Goal: Information Seeking & Learning: Learn about a topic

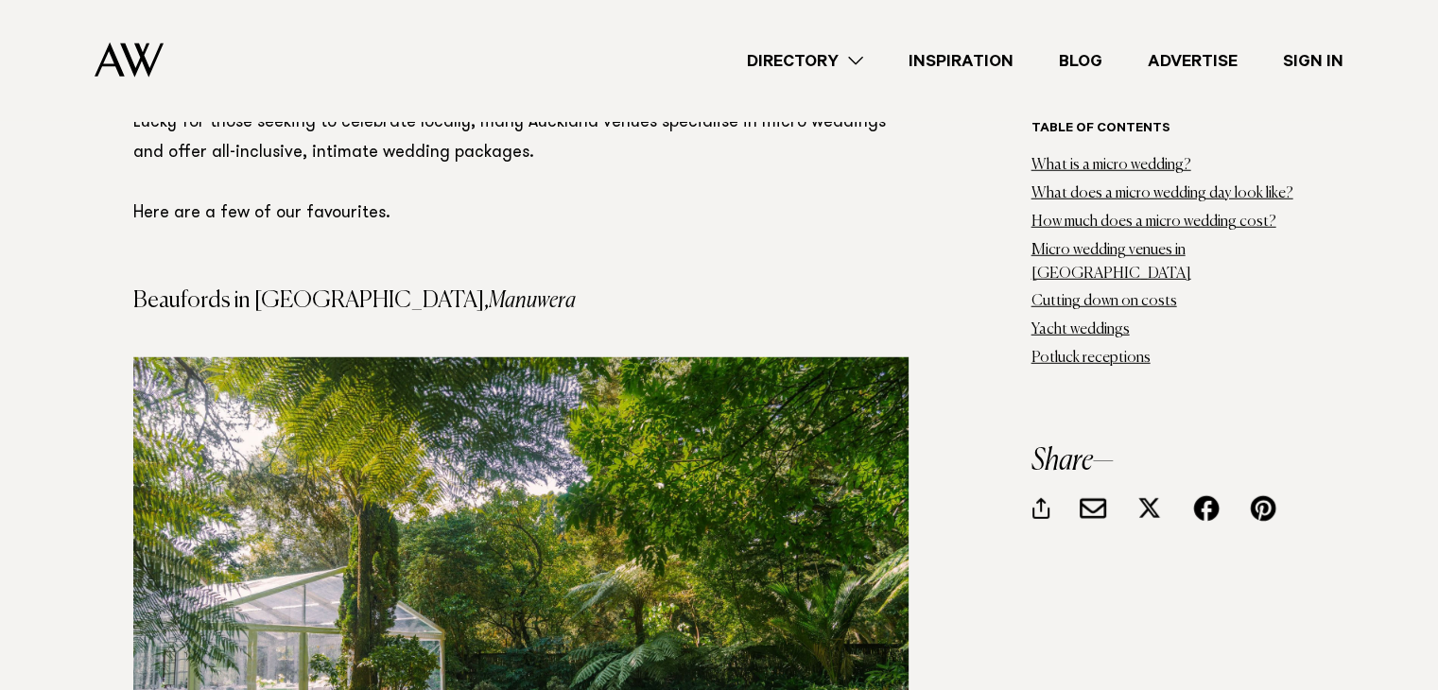
scroll to position [4925, 0]
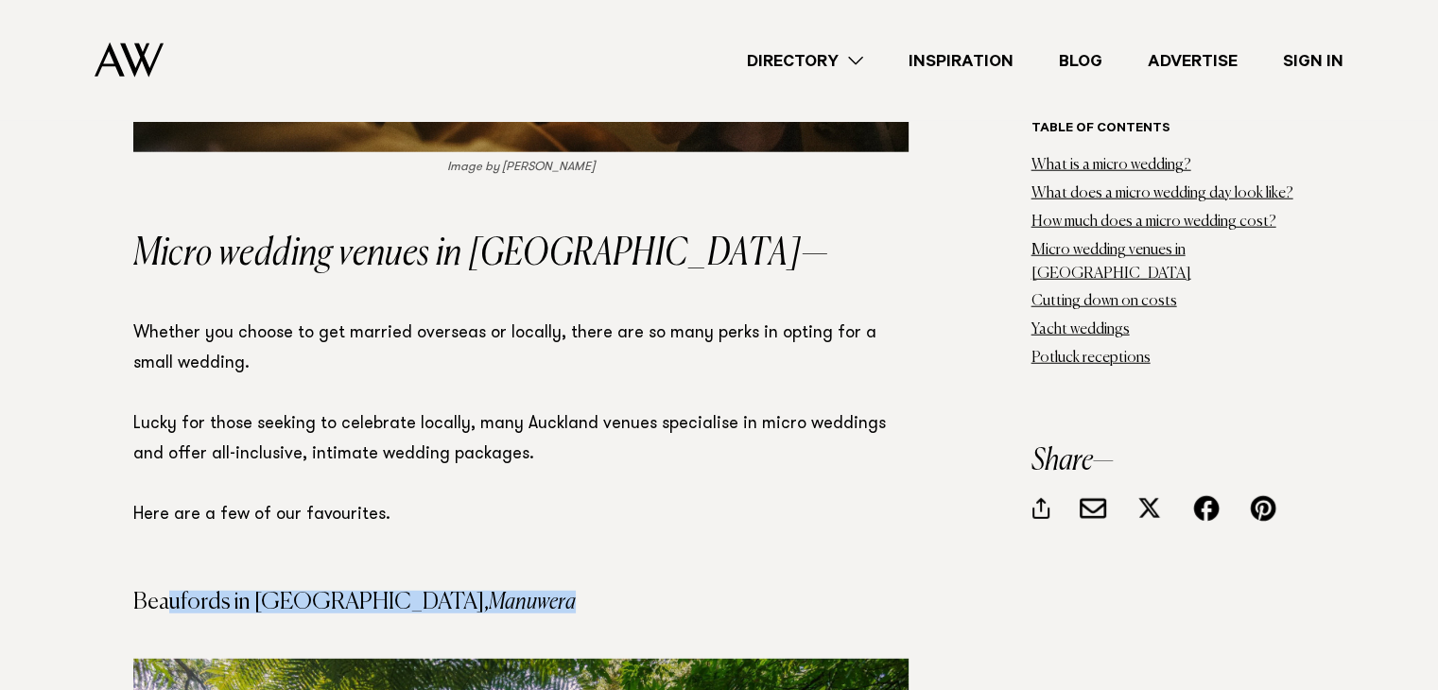
drag, startPoint x: 449, startPoint y: 451, endPoint x: 171, endPoint y: 456, distance: 278.1
click at [171, 591] on h4 "Beaufords in [GEOGRAPHIC_DATA], [GEOGRAPHIC_DATA]" at bounding box center [520, 602] width 775 height 23
drag, startPoint x: 136, startPoint y: 451, endPoint x: 356, endPoint y: 451, distance: 219.4
click at [356, 591] on h4 "Beaufords in [GEOGRAPHIC_DATA], [GEOGRAPHIC_DATA]" at bounding box center [520, 602] width 775 height 23
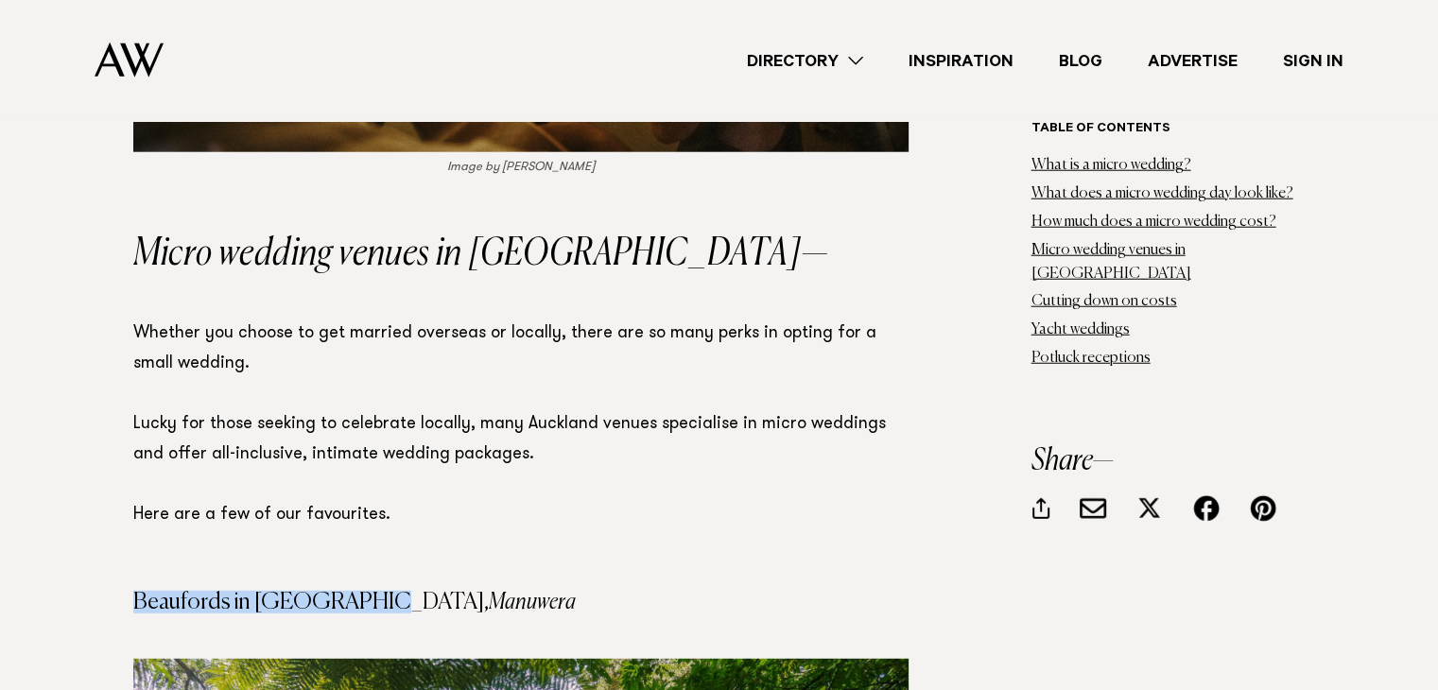
copy h4 "Beaufords in [GEOGRAPHIC_DATA]"
click at [624, 337] on p "Whether you choose to get married overseas or locally, there are so many perks …" at bounding box center [520, 425] width 775 height 212
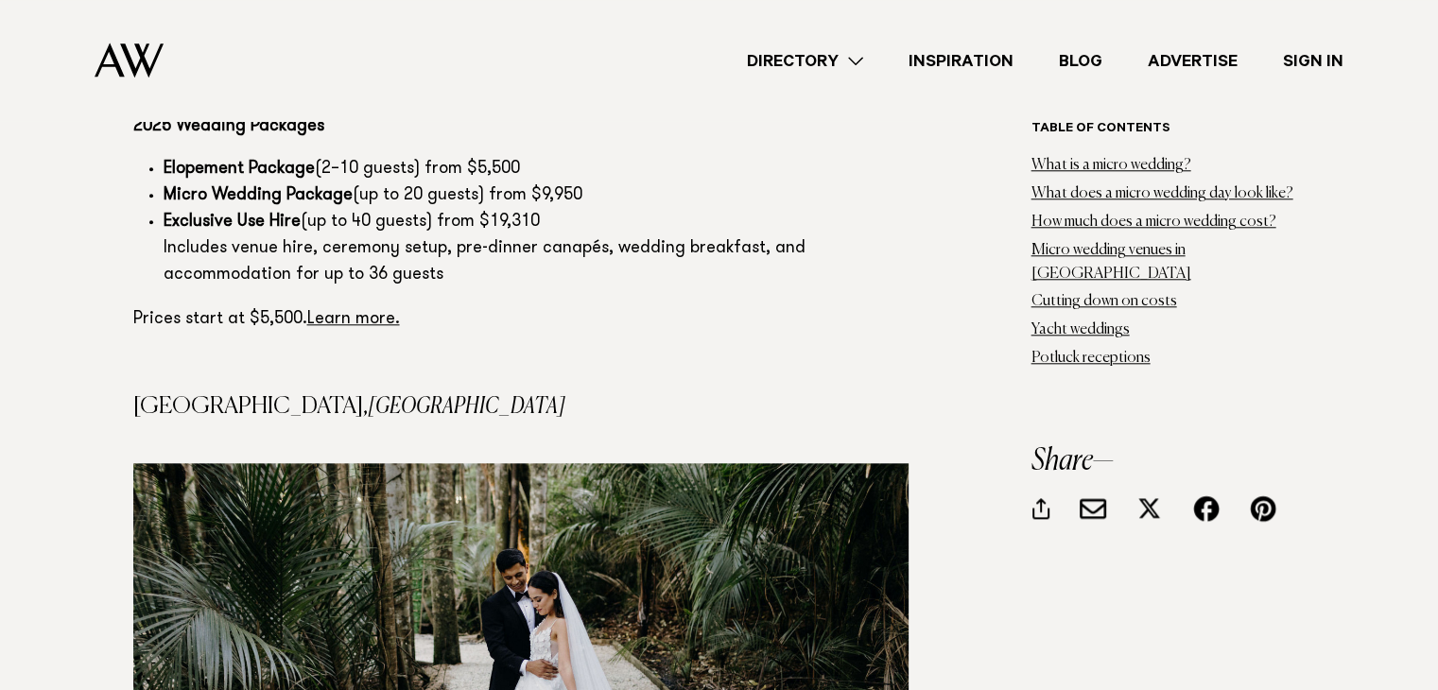
scroll to position [9066, 0]
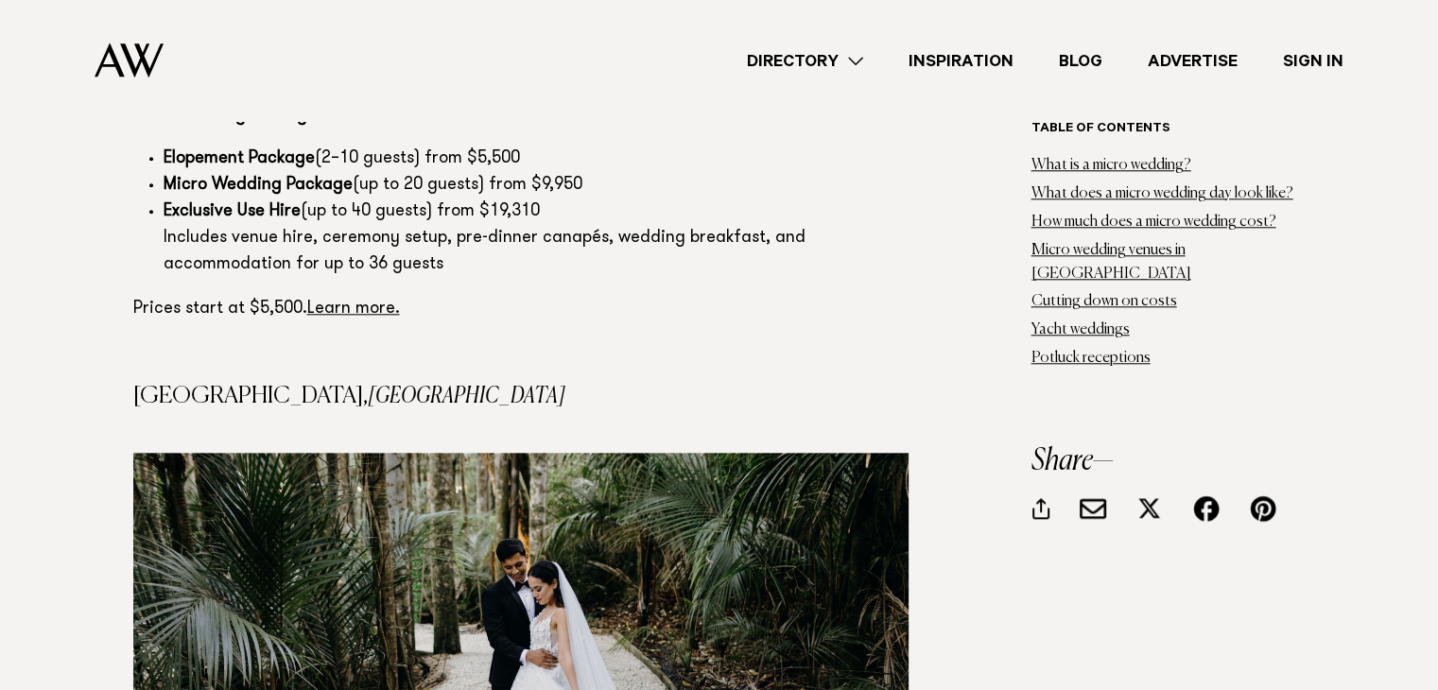
drag, startPoint x: 133, startPoint y: 241, endPoint x: 390, endPoint y: 236, distance: 256.3
click at [390, 385] on h4 "[GEOGRAPHIC_DATA], [GEOGRAPHIC_DATA]" at bounding box center [520, 396] width 775 height 23
copy h4 "[GEOGRAPHIC_DATA],"
